Goal: Task Accomplishment & Management: Complete application form

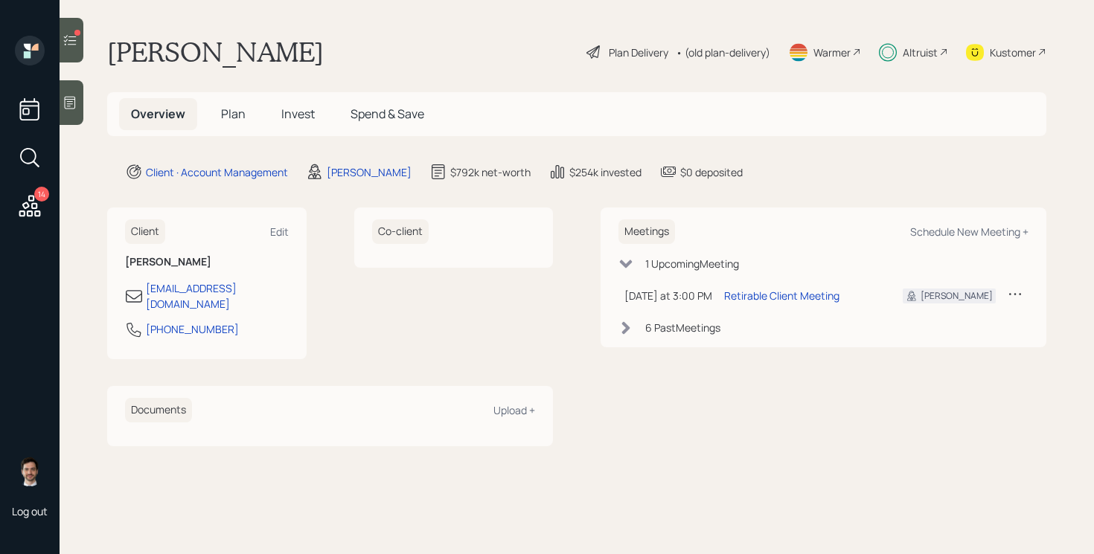
click at [301, 121] on span "Invest" at bounding box center [297, 114] width 33 height 16
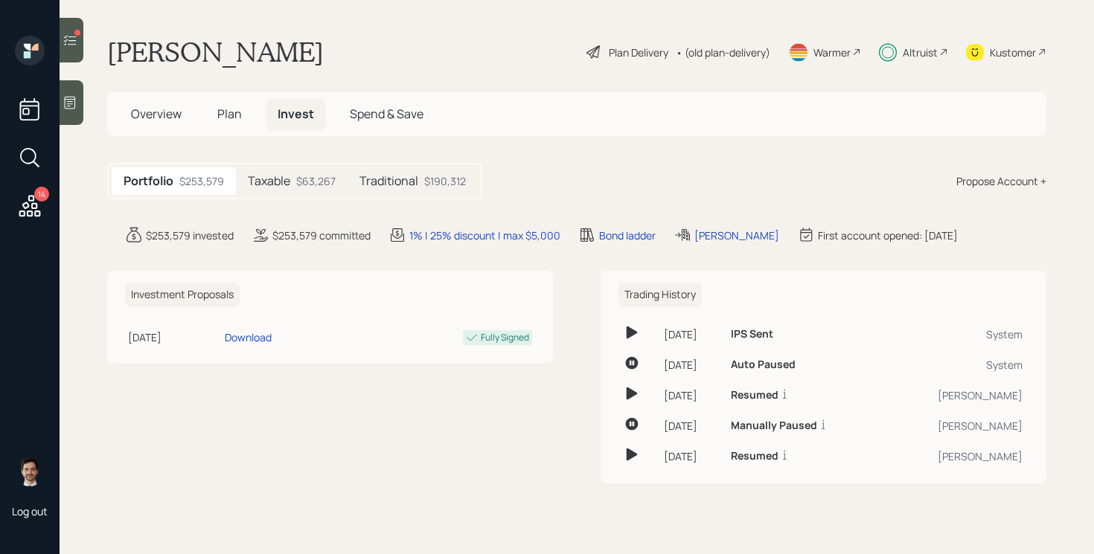
click at [380, 193] on div "Traditional $190,312" at bounding box center [412, 181] width 130 height 28
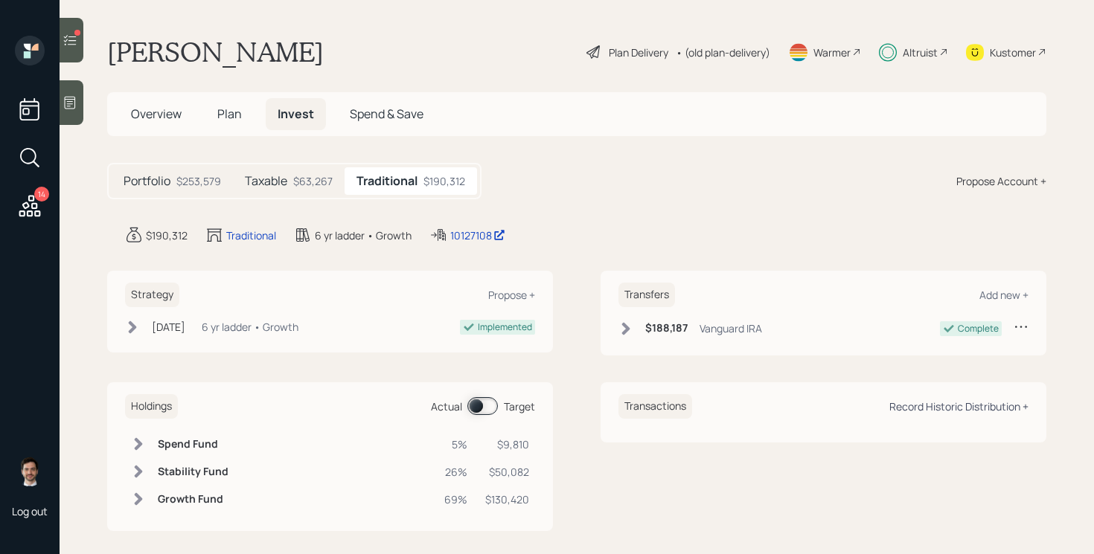
click at [989, 406] on div "Record Historic Distribution +" at bounding box center [958, 407] width 139 height 14
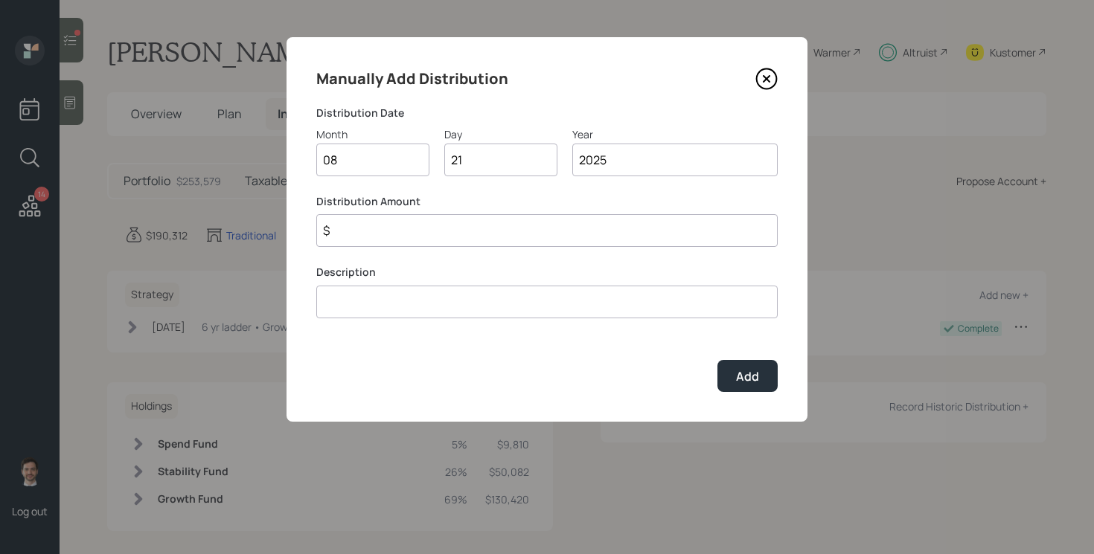
click at [490, 228] on input "$" at bounding box center [546, 230] width 461 height 33
type input "$ 26,000"
click at [488, 304] on input at bounding box center [546, 302] width 461 height 33
type input "D"
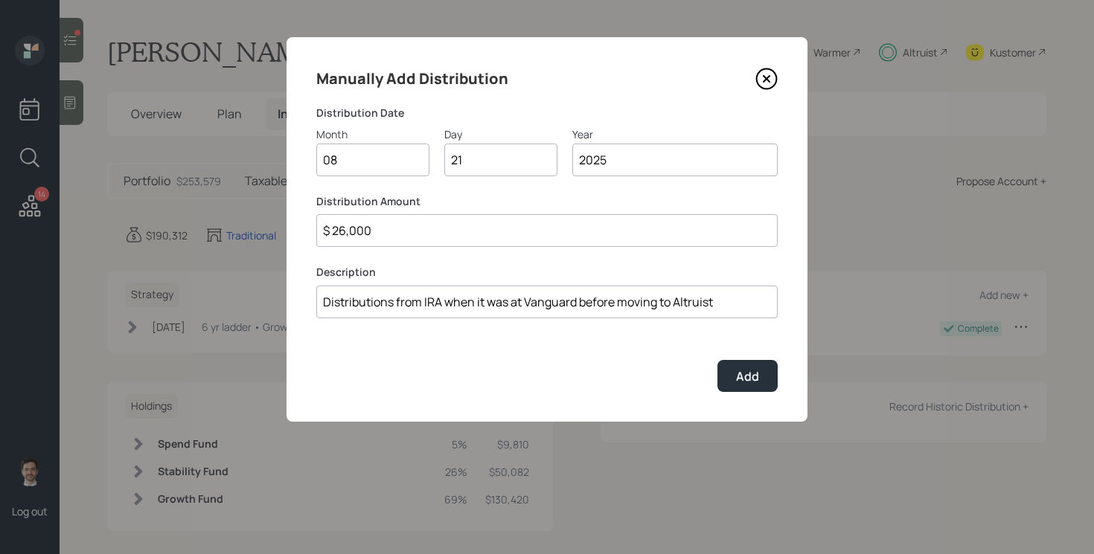
type input "Distributions from IRA when it was at Vanguard before moving to Altruist"
click at [372, 169] on input "08" at bounding box center [372, 160] width 113 height 33
type input "03"
type input "2"
type input "31"
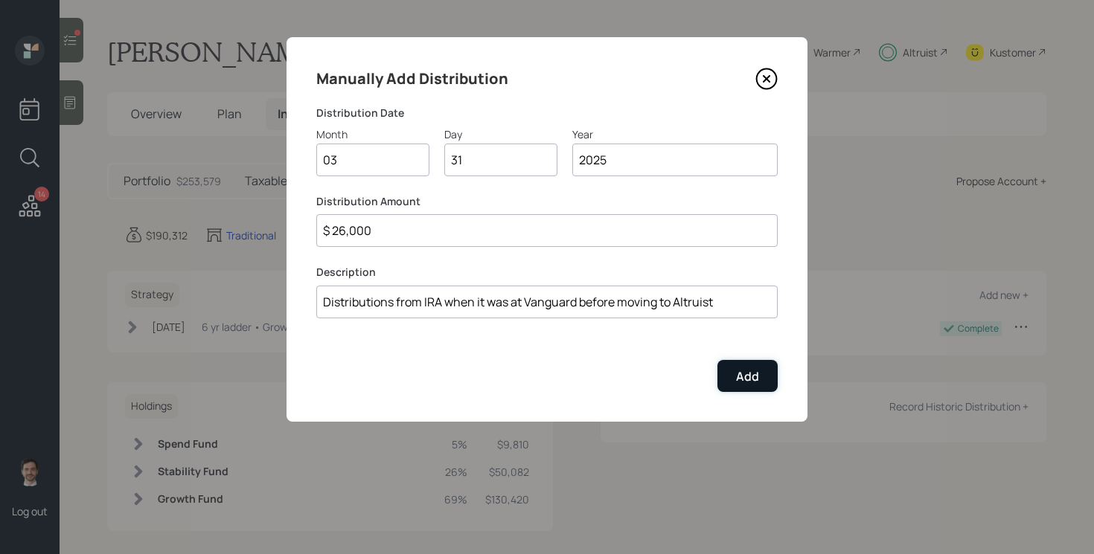
click at [751, 381] on div "Add" at bounding box center [747, 376] width 23 height 16
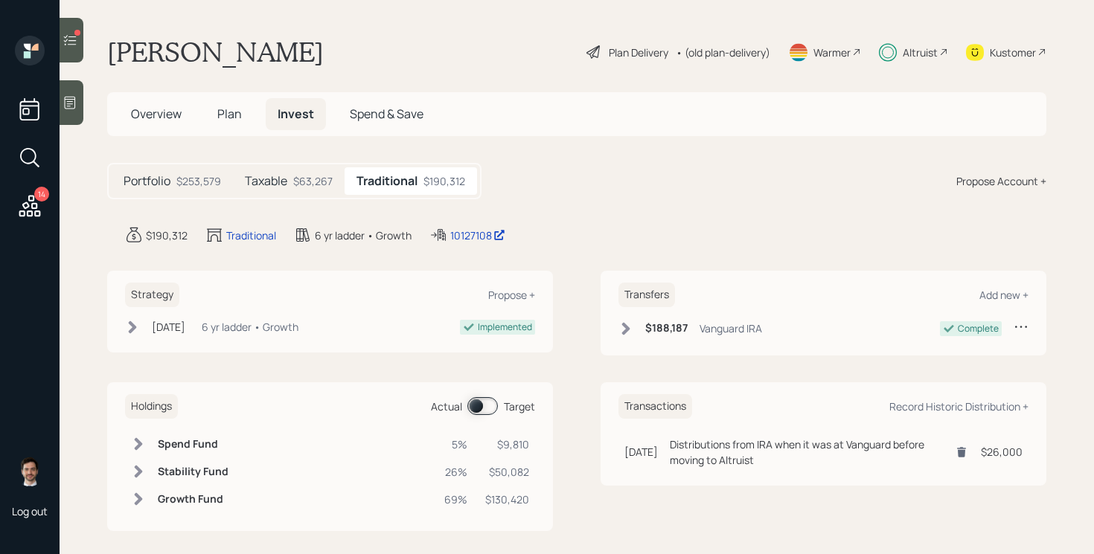
click at [484, 406] on span at bounding box center [482, 406] width 31 height 18
